Goal: Check status: Check status

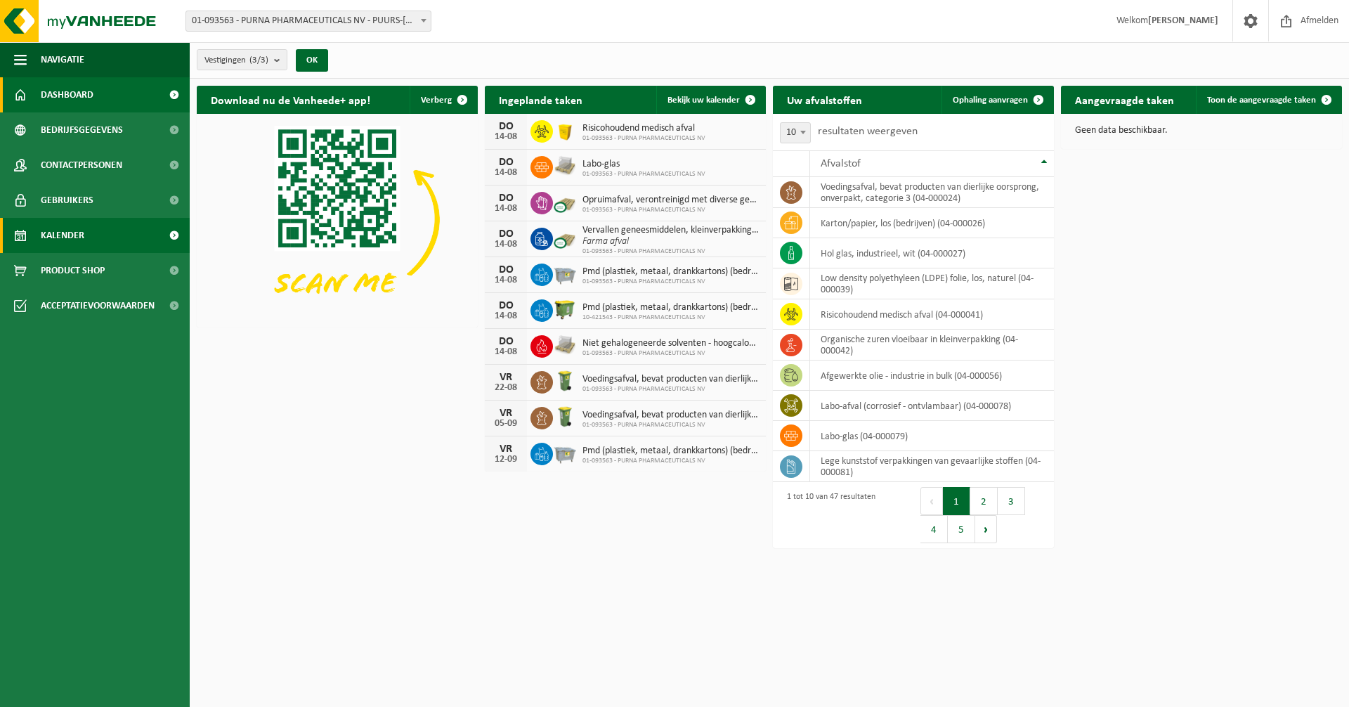
click at [67, 237] on span "Kalender" at bounding box center [63, 235] width 44 height 35
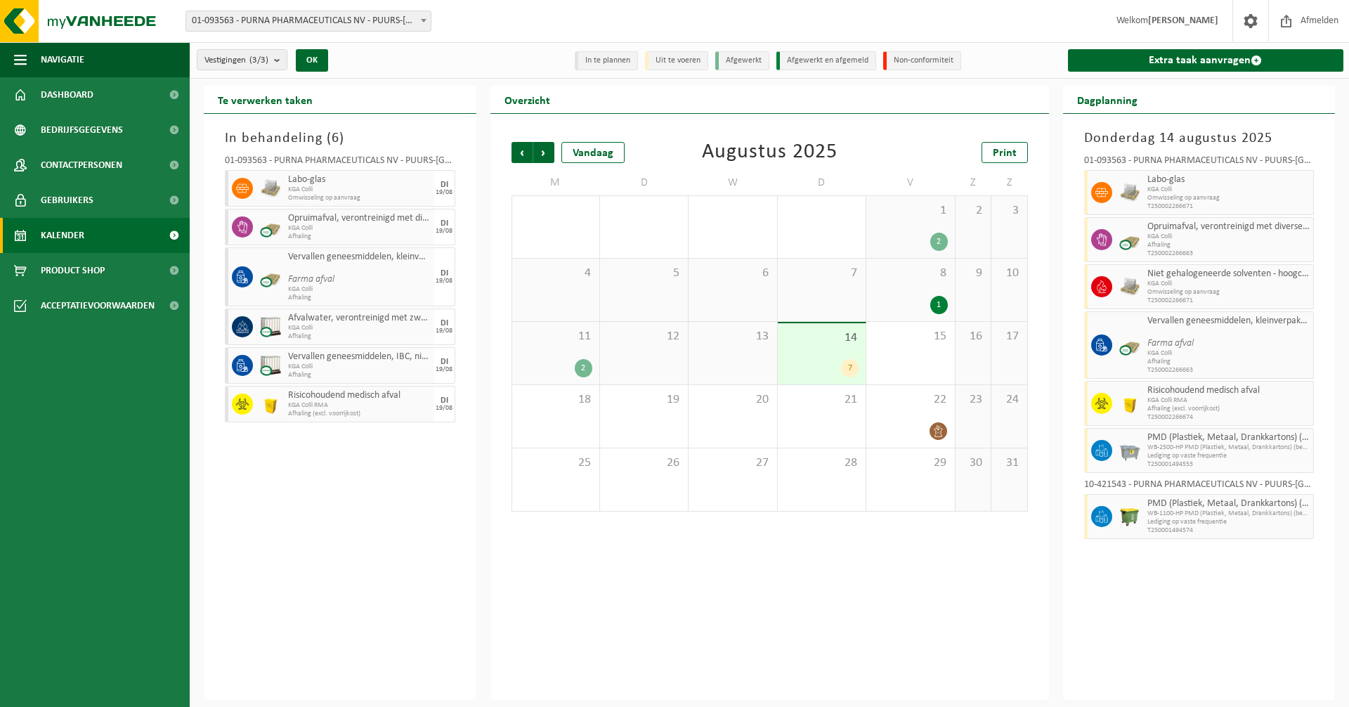
click at [836, 342] on span "14" at bounding box center [822, 337] width 74 height 15
click at [761, 352] on div "13" at bounding box center [732, 353] width 88 height 63
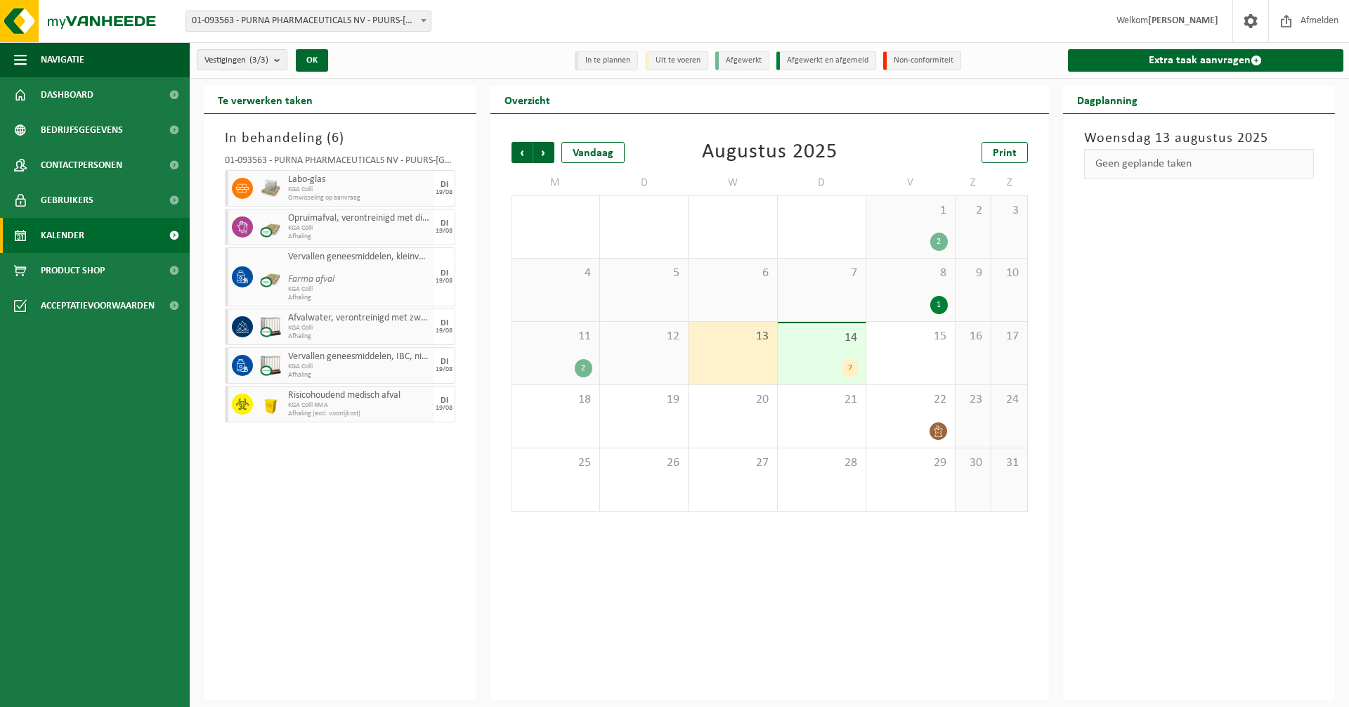
click at [823, 351] on div "14 7" at bounding box center [822, 353] width 88 height 61
